Goal: Task Accomplishment & Management: Use online tool/utility

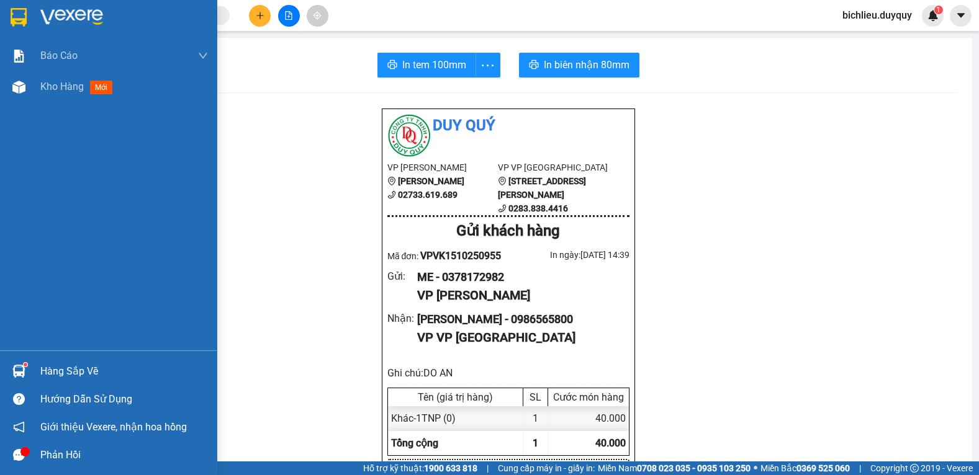
click at [21, 18] on img at bounding box center [19, 17] width 16 height 19
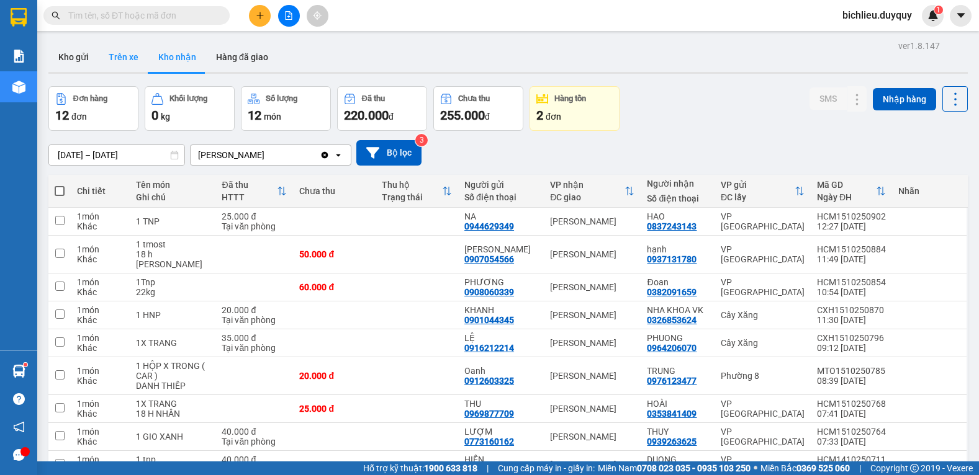
click at [125, 68] on button "Trên xe" at bounding box center [124, 57] width 50 height 30
type input "[DATE] – [DATE]"
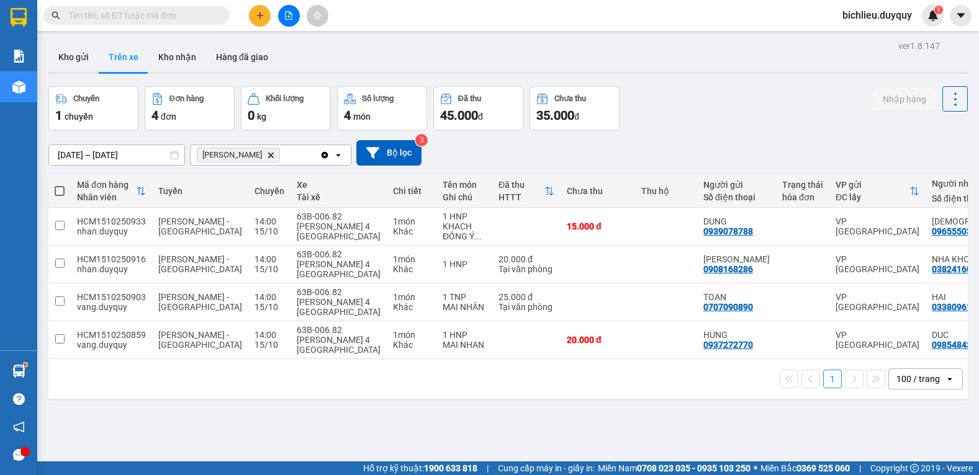
click at [267, 151] on icon "Delete" at bounding box center [270, 154] width 7 height 7
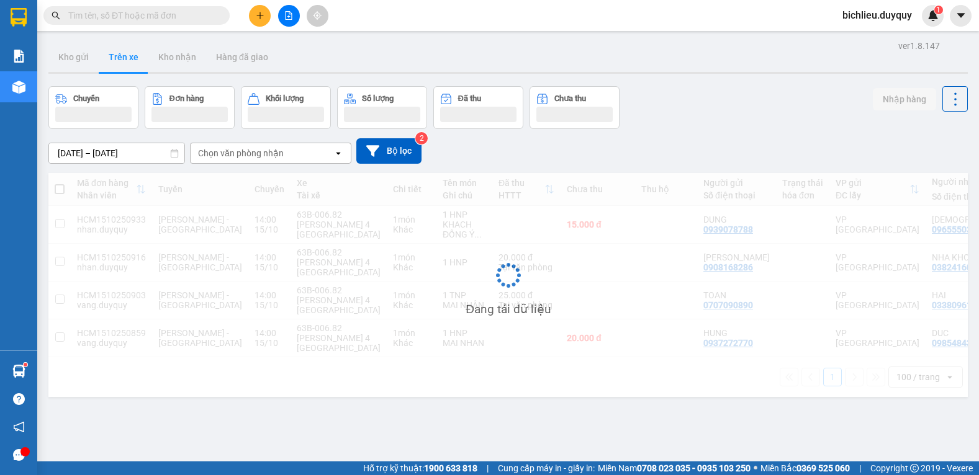
click at [286, 155] on div "Chọn văn phòng nhận" at bounding box center [262, 153] width 143 height 20
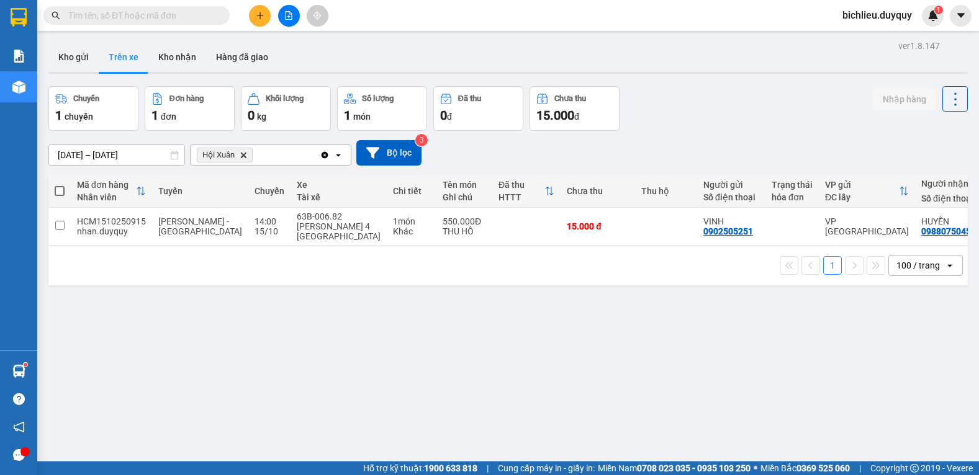
click at [242, 155] on icon "Hội Xuân, close by backspace" at bounding box center [244, 155] width 6 height 6
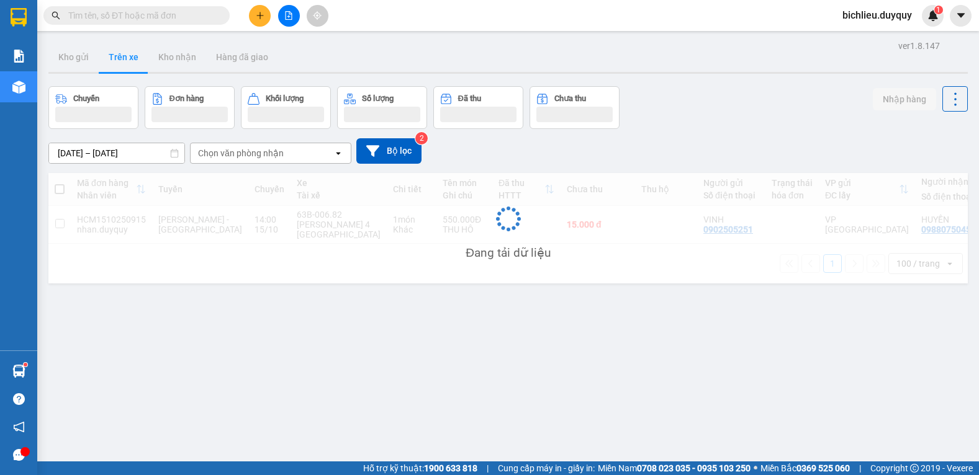
click at [299, 149] on div "Chọn văn phòng nhận" at bounding box center [262, 153] width 143 height 20
click at [290, 149] on div "Chọn văn phòng nhận" at bounding box center [262, 153] width 143 height 20
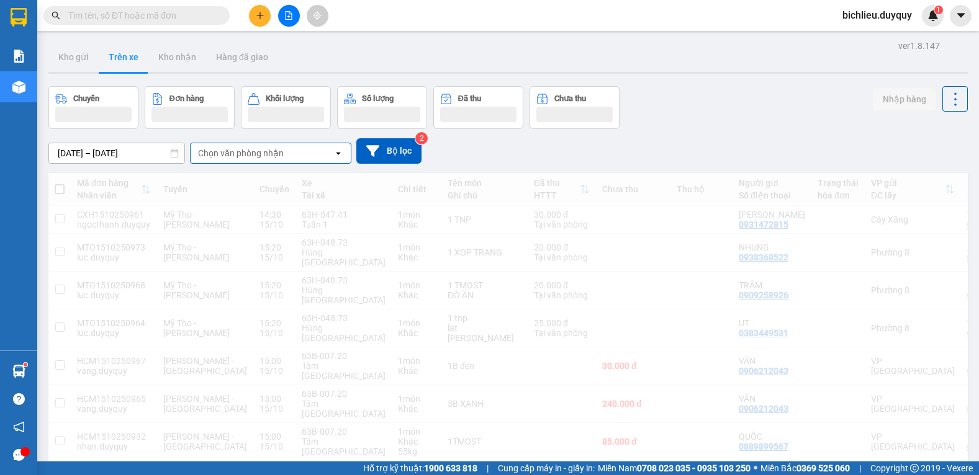
click at [290, 149] on div "Chọn văn phòng nhận" at bounding box center [262, 153] width 143 height 20
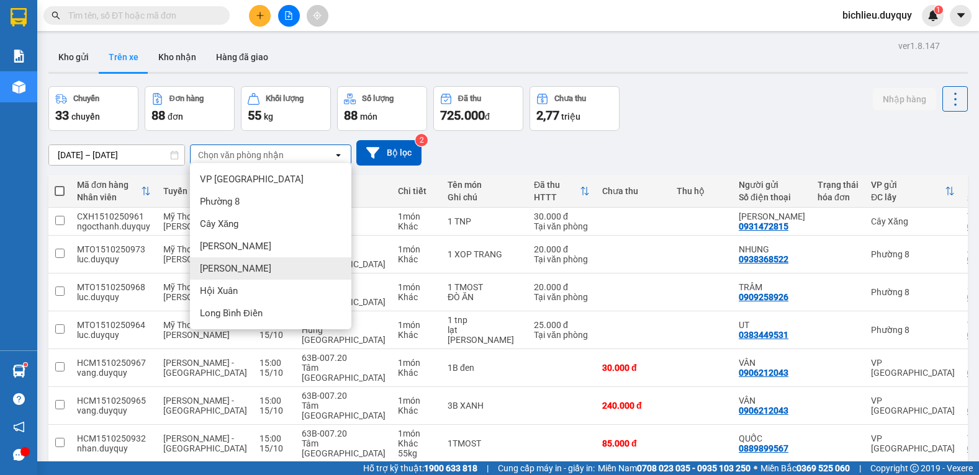
click at [253, 274] on div "[PERSON_NAME]" at bounding box center [270, 269] width 161 height 22
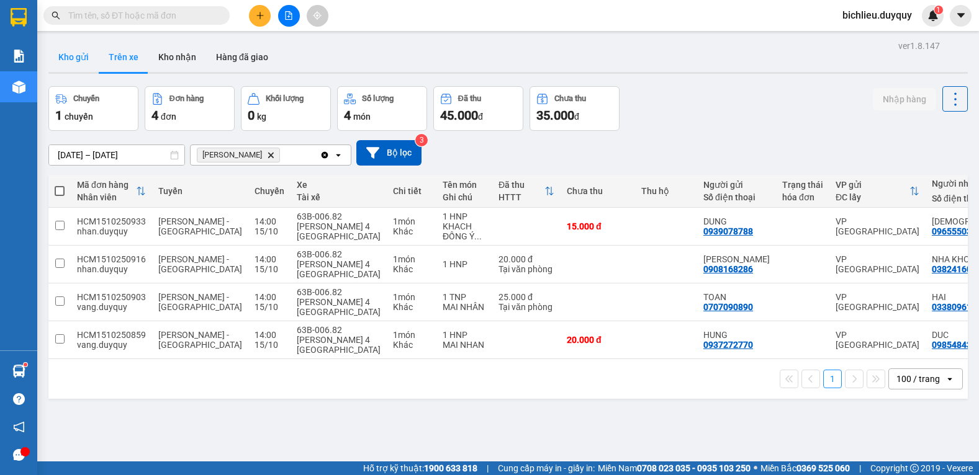
click at [65, 67] on button "Kho gửi" at bounding box center [73, 57] width 50 height 30
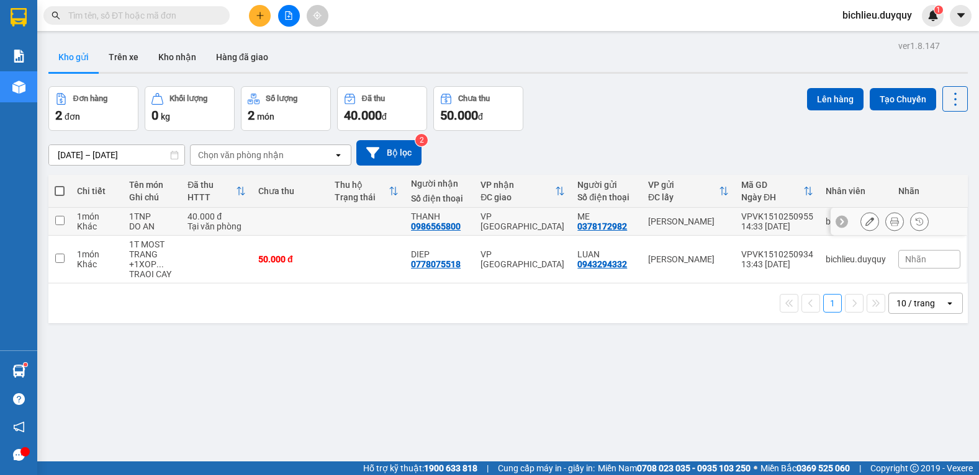
click at [61, 220] on input "checkbox" at bounding box center [59, 220] width 9 height 9
checkbox input "true"
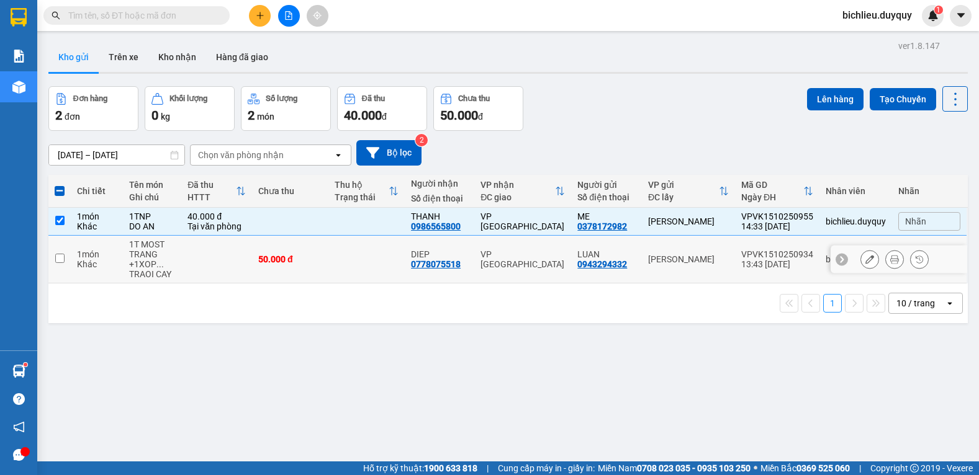
click at [56, 254] on input "checkbox" at bounding box center [59, 258] width 9 height 9
checkbox input "true"
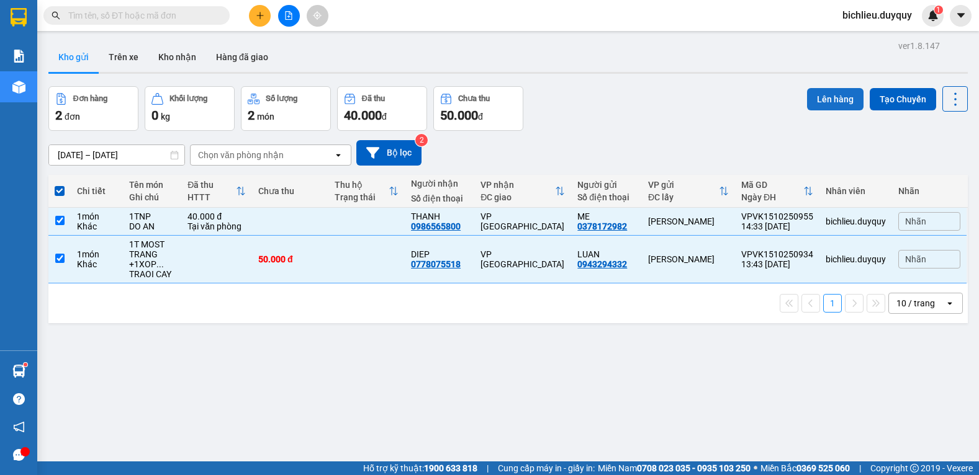
click at [817, 97] on button "Lên hàng" at bounding box center [835, 99] width 56 height 22
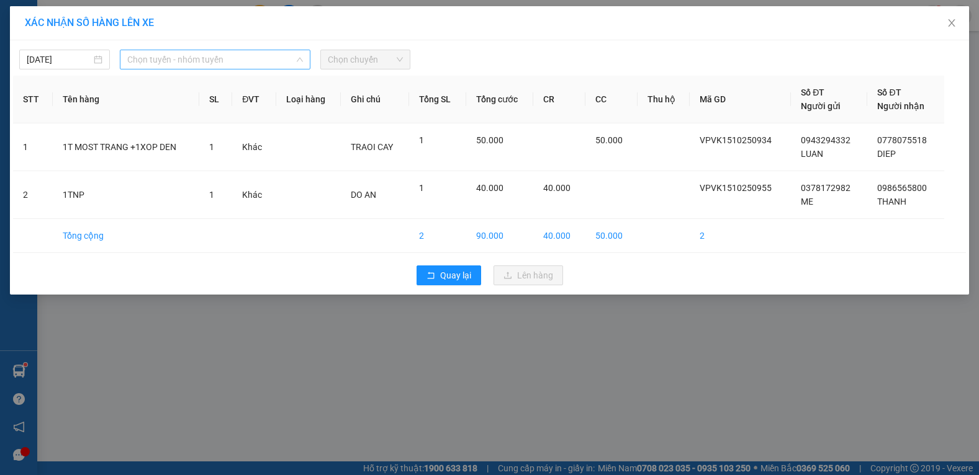
click at [217, 52] on span "Chọn tuyến - nhóm tuyến" at bounding box center [215, 59] width 176 height 19
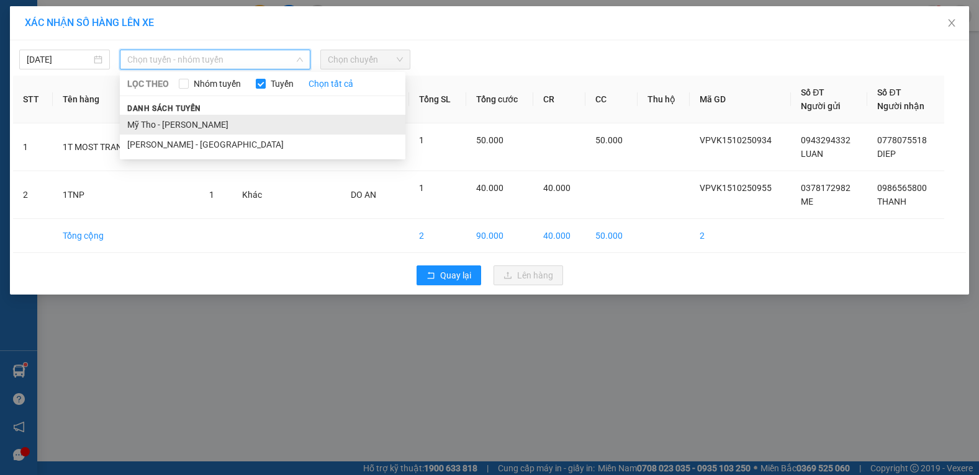
click at [227, 123] on li "Mỹ Tho - [PERSON_NAME]" at bounding box center [262, 125] width 285 height 20
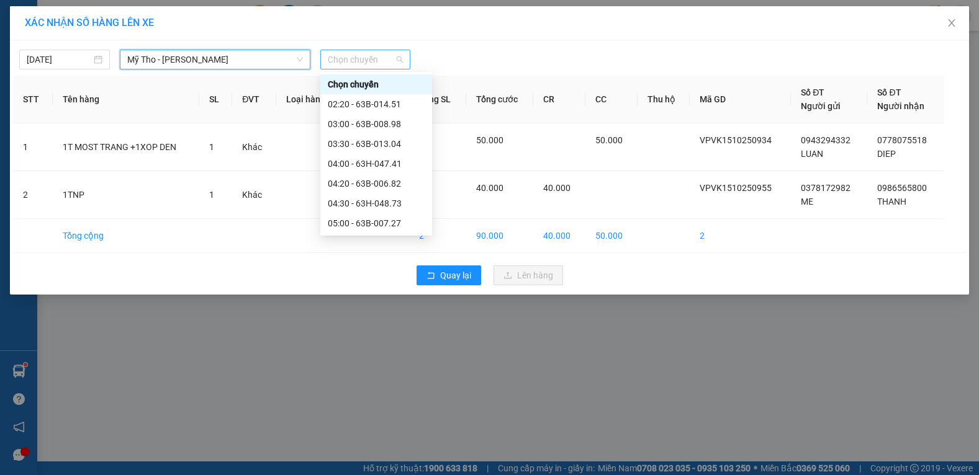
click at [385, 60] on span "Chọn chuyến" at bounding box center [366, 59] width 76 height 19
click at [349, 199] on div "15:00" at bounding box center [376, 204] width 97 height 14
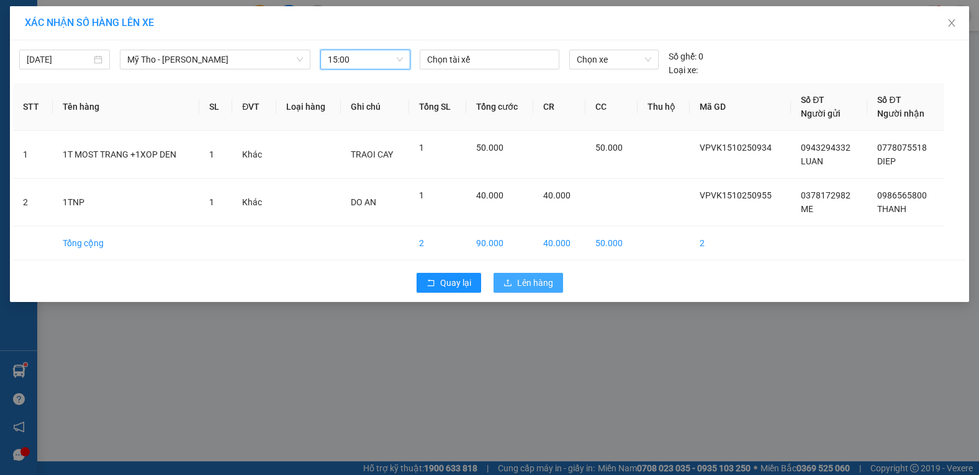
click at [511, 276] on button "Lên hàng" at bounding box center [528, 283] width 70 height 20
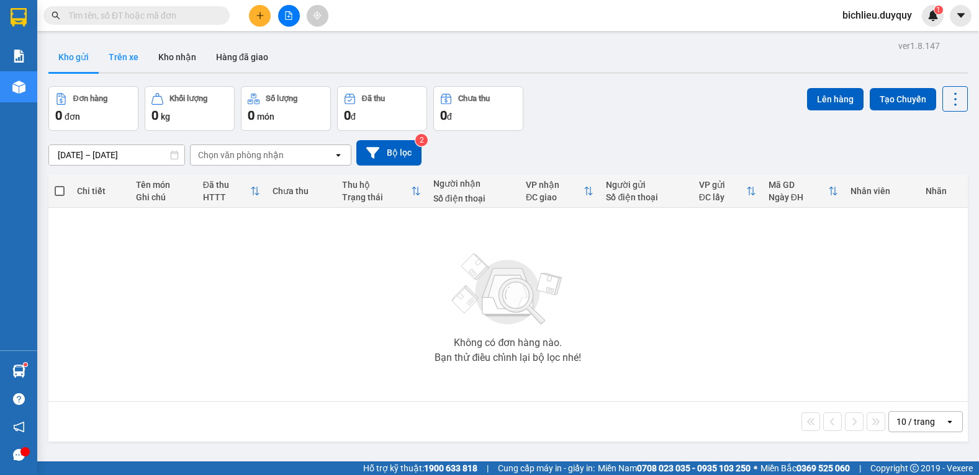
click at [127, 59] on button "Trên xe" at bounding box center [124, 57] width 50 height 30
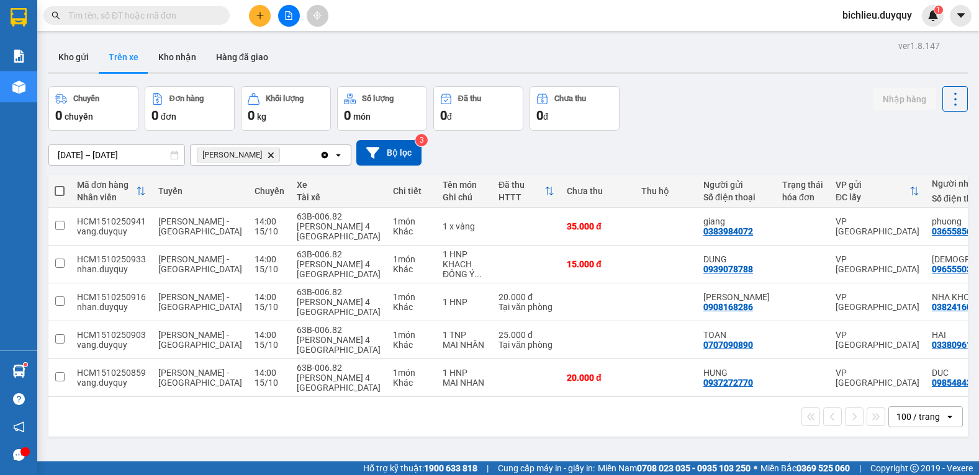
click at [268, 154] on icon "Vĩnh Kim, close by backspace" at bounding box center [271, 155] width 6 height 6
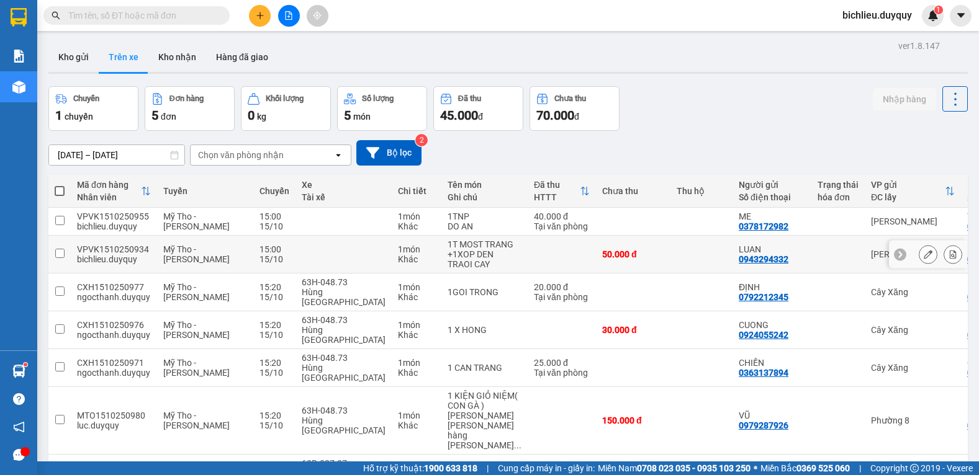
click at [949, 254] on button at bounding box center [952, 255] width 17 height 22
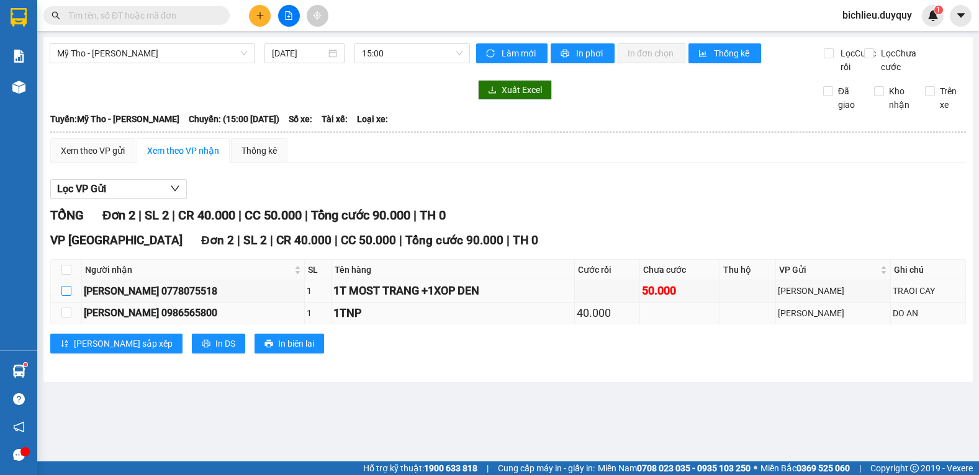
drag, startPoint x: 64, startPoint y: 305, endPoint x: 60, endPoint y: 326, distance: 21.4
click at [64, 296] on input "checkbox" at bounding box center [66, 291] width 10 height 10
checkbox input "true"
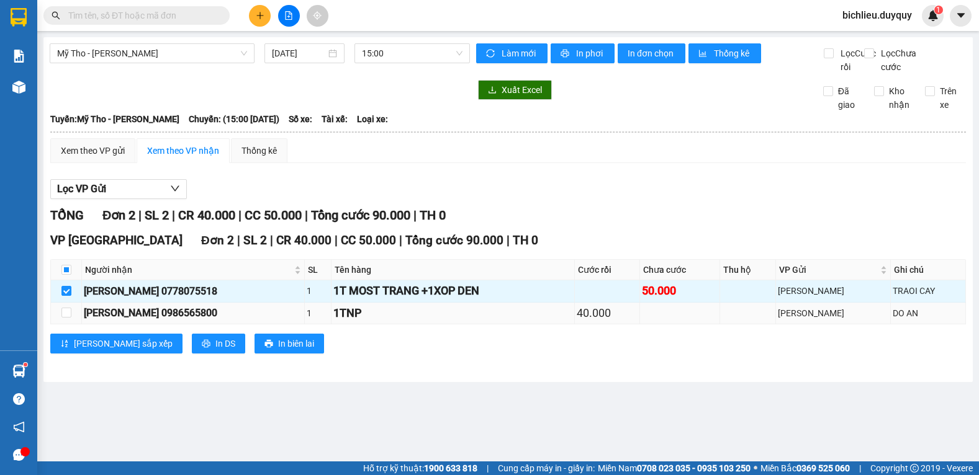
drag, startPoint x: 60, startPoint y: 326, endPoint x: 70, endPoint y: 335, distance: 13.6
click at [60, 325] on td at bounding box center [66, 314] width 31 height 22
click at [66, 318] on input "checkbox" at bounding box center [66, 313] width 10 height 10
checkbox input "true"
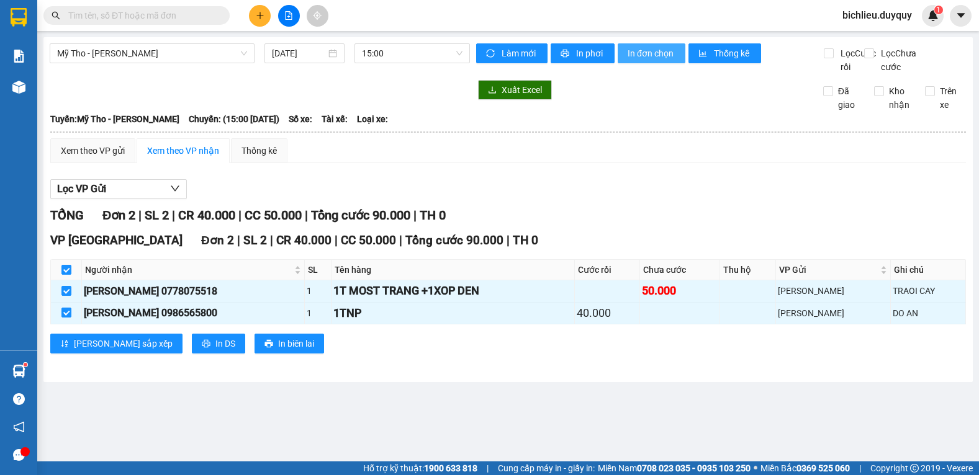
click at [667, 51] on span "In đơn chọn" at bounding box center [651, 54] width 48 height 14
